Goal: Participate in discussion

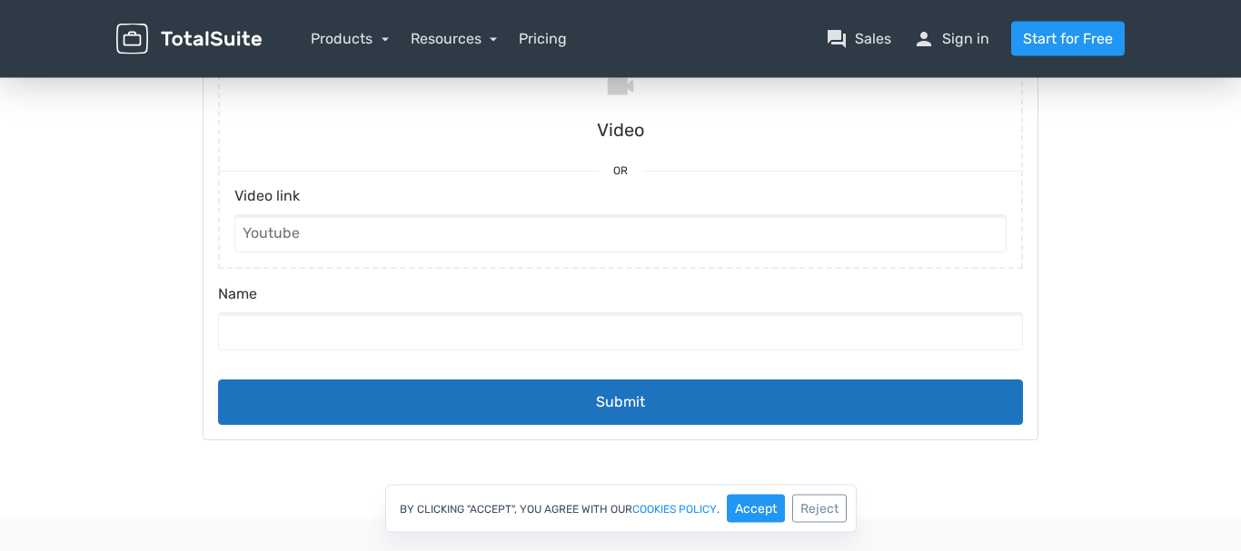
scroll to position [285, 0]
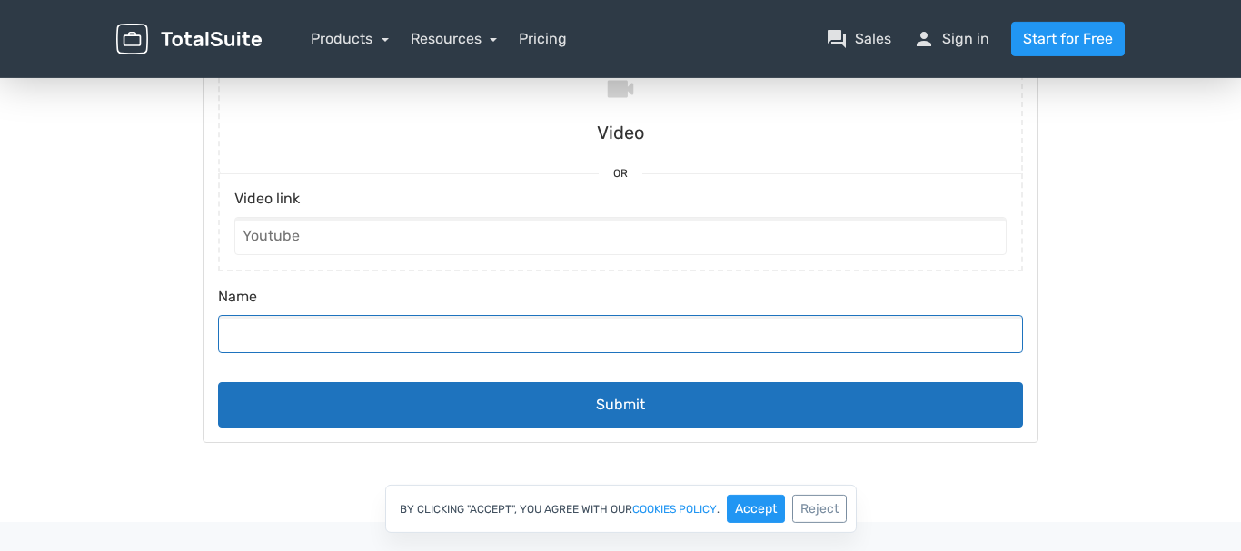
click at [428, 332] on input "Name" at bounding box center [620, 334] width 805 height 38
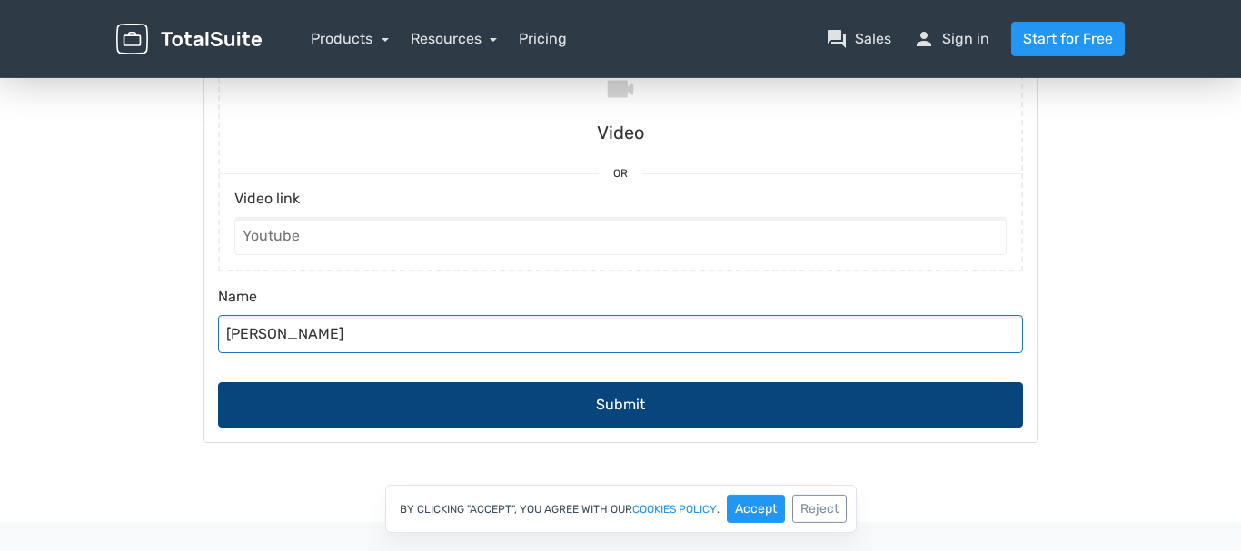
type input "[PERSON_NAME]"
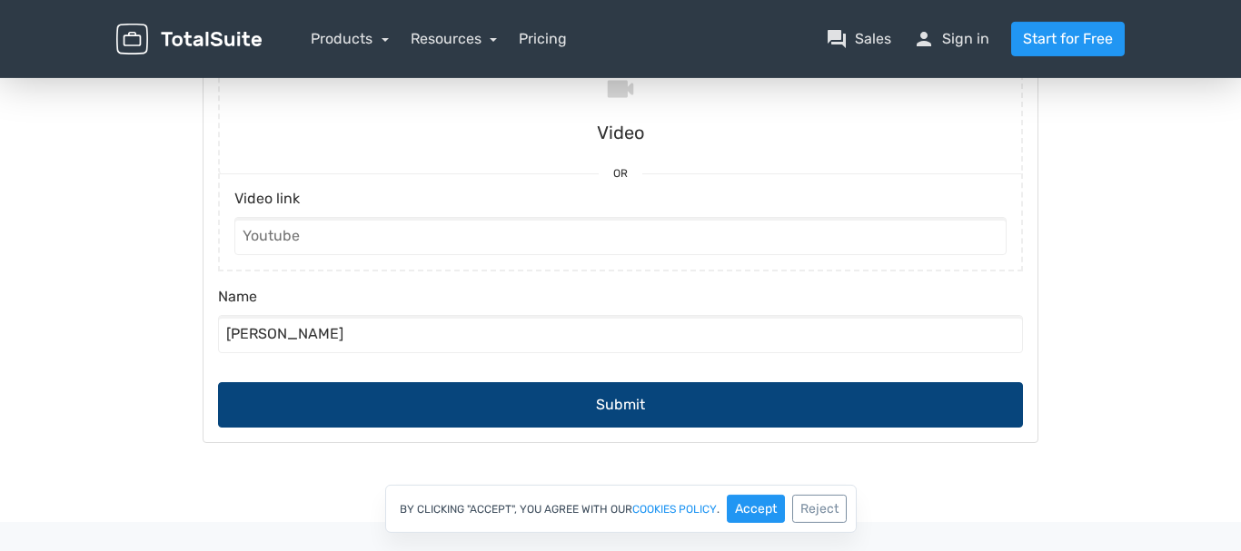
click at [634, 411] on button "Submit" at bounding box center [620, 404] width 805 height 45
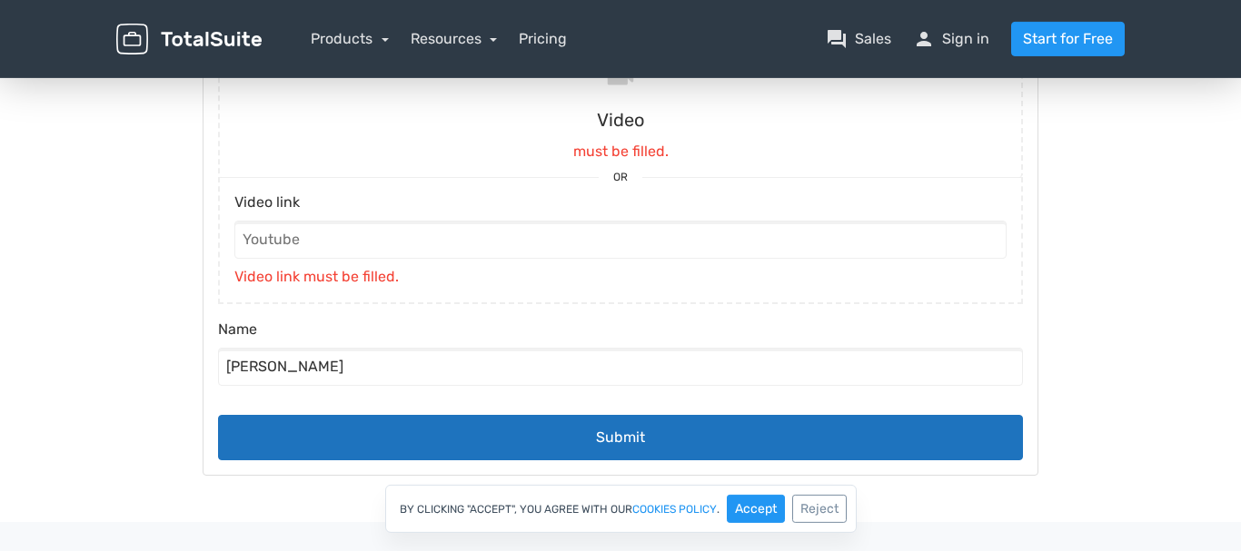
click at [1226, 93] on body "Participate Submissions Participate Submissions Submitting Video must be filled…" at bounding box center [620, 224] width 1241 height 583
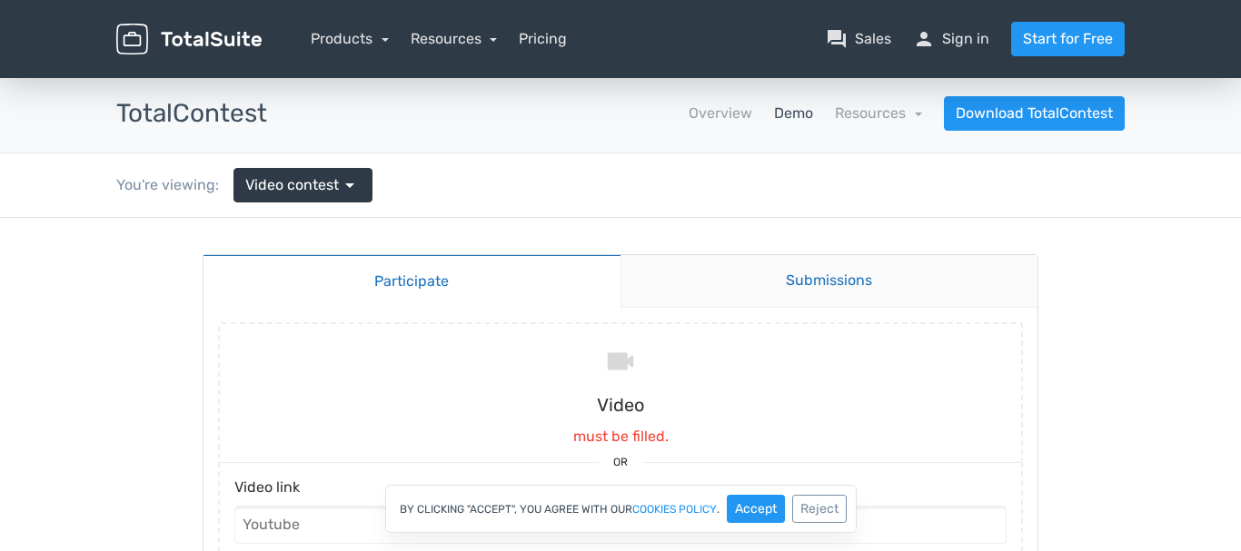
click at [762, 275] on link "Submissions" at bounding box center [829, 281] width 418 height 53
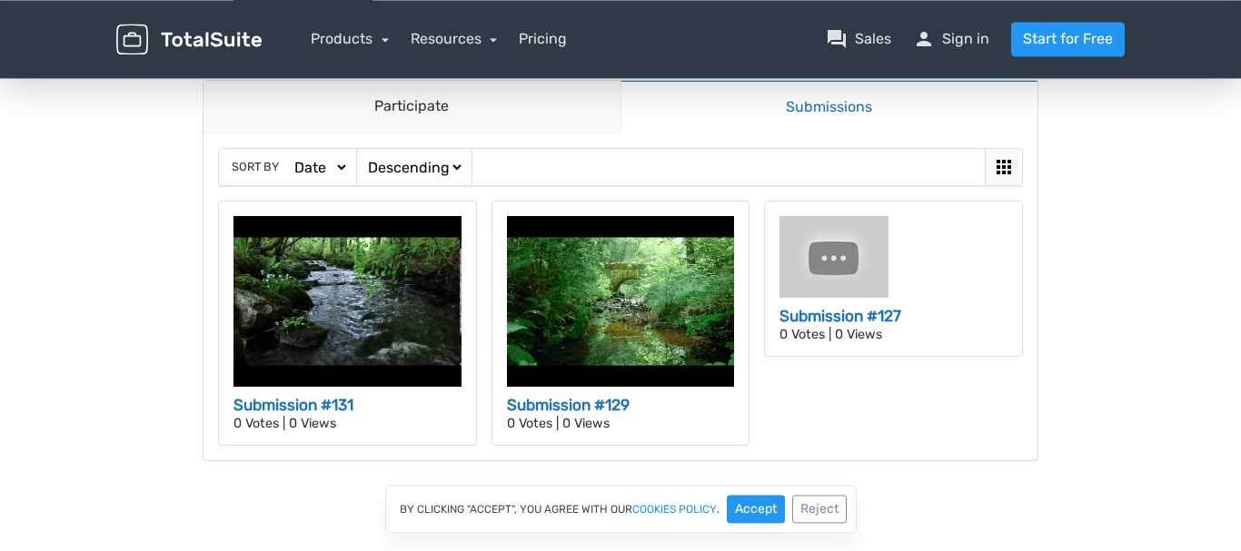
scroll to position [223, 0]
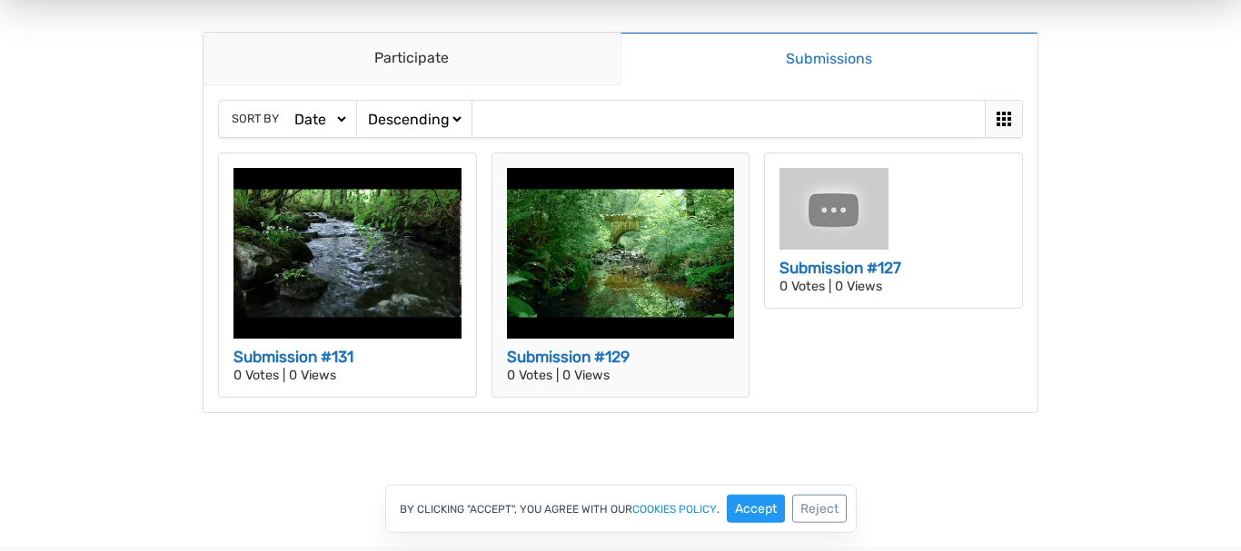
click at [530, 371] on p "0 Votes | 0 Views" at bounding box center [621, 376] width 228 height 13
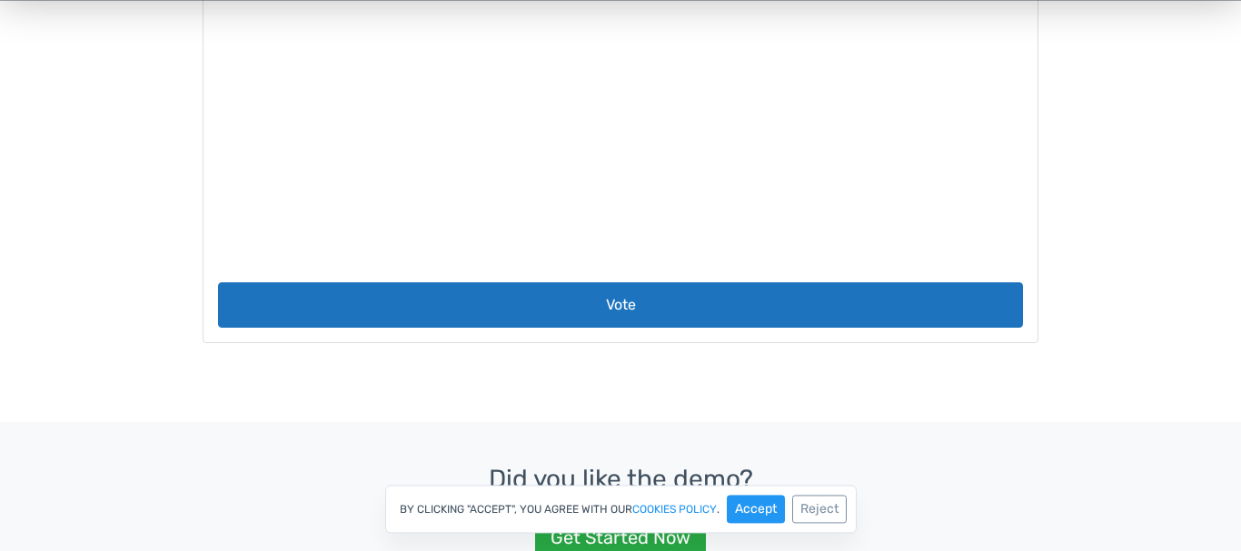
scroll to position [538, 0]
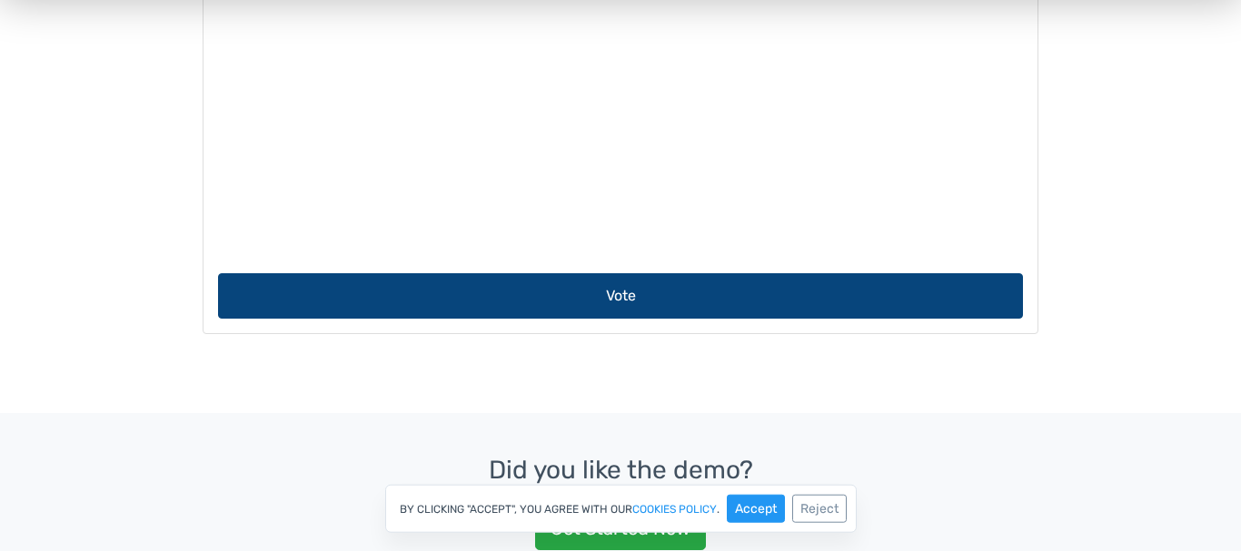
click at [619, 296] on button "Vote" at bounding box center [620, 295] width 805 height 45
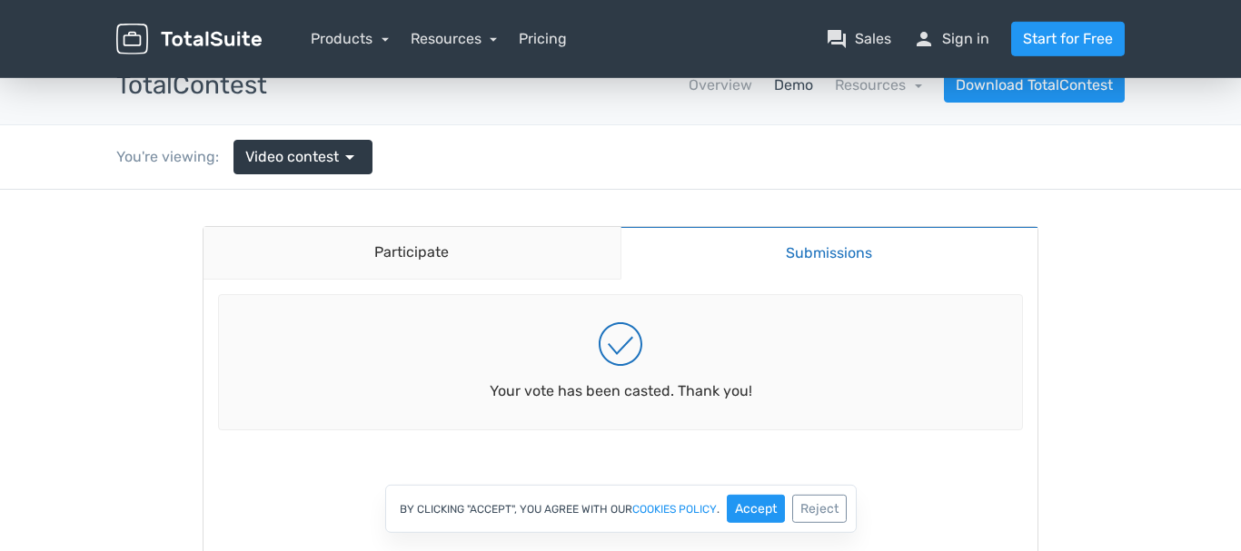
scroll to position [0, 0]
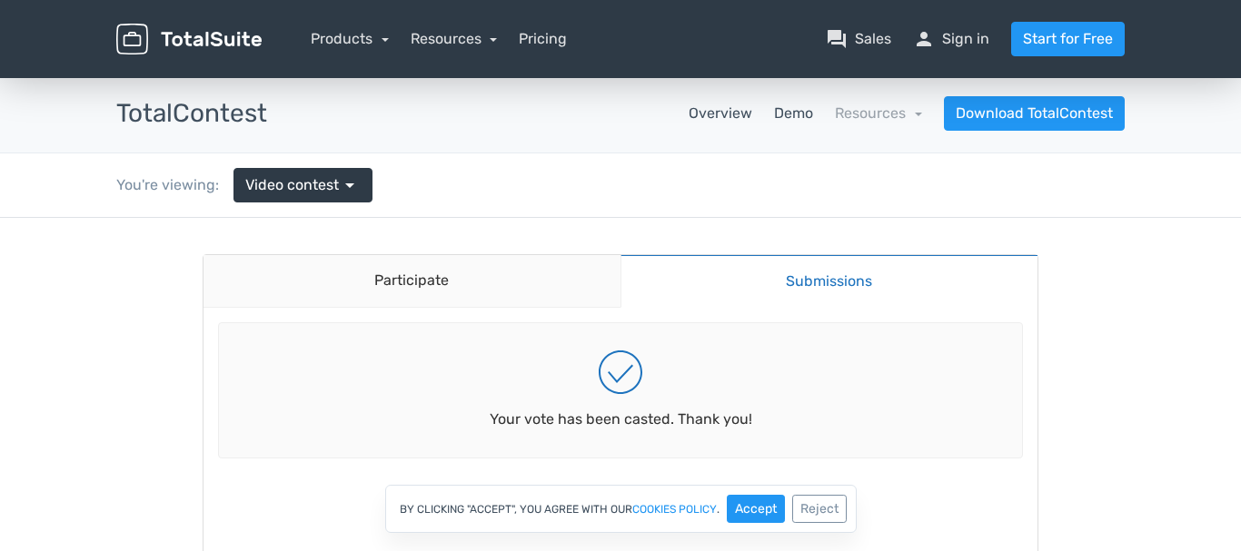
click at [720, 114] on link "Overview" at bounding box center [720, 114] width 64 height 22
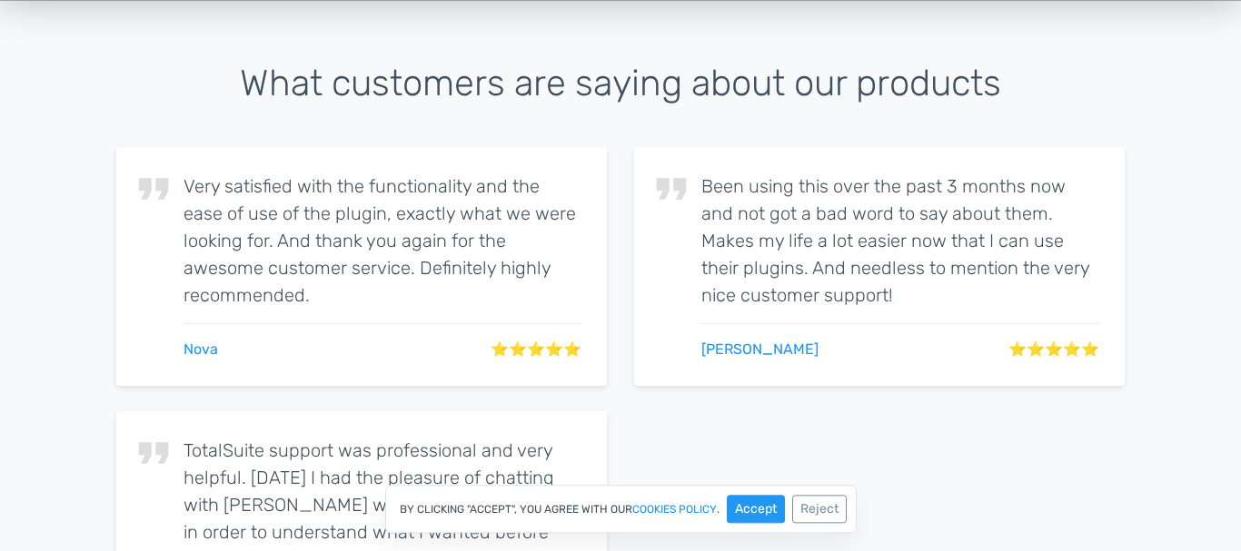
scroll to position [2694, 0]
